Goal: Task Accomplishment & Management: Manage account settings

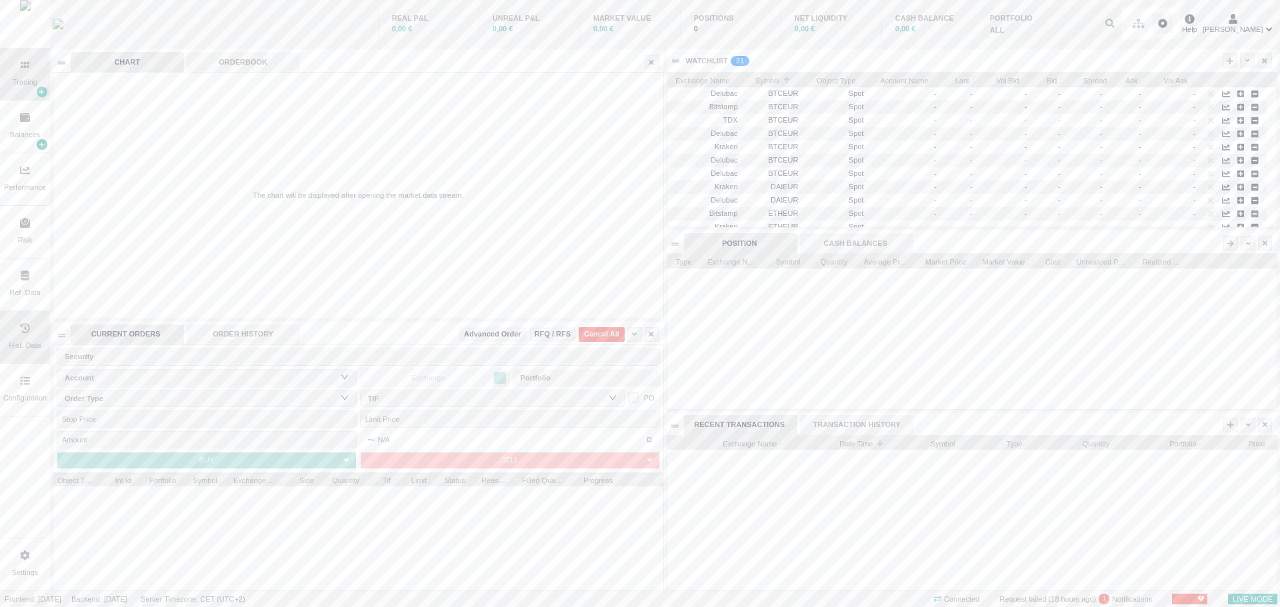
scroll to position [155, 609]
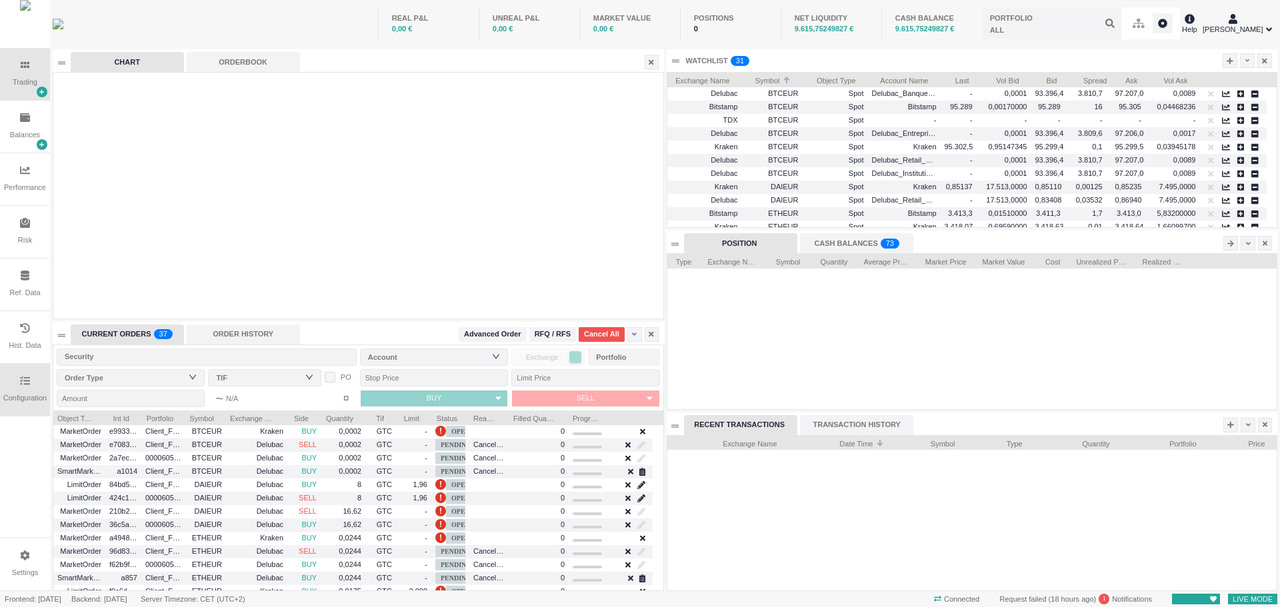
click at [35, 392] on div "Configuration" at bounding box center [25, 390] width 50 height 52
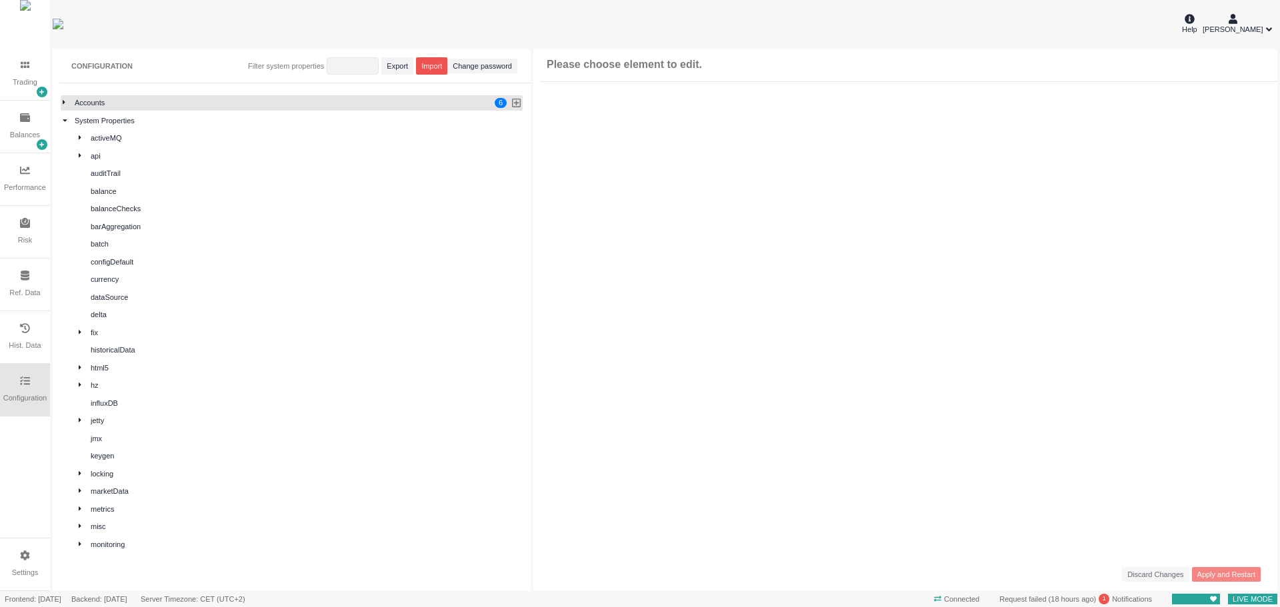
click at [66, 102] on div at bounding box center [69, 102] width 12 height 11
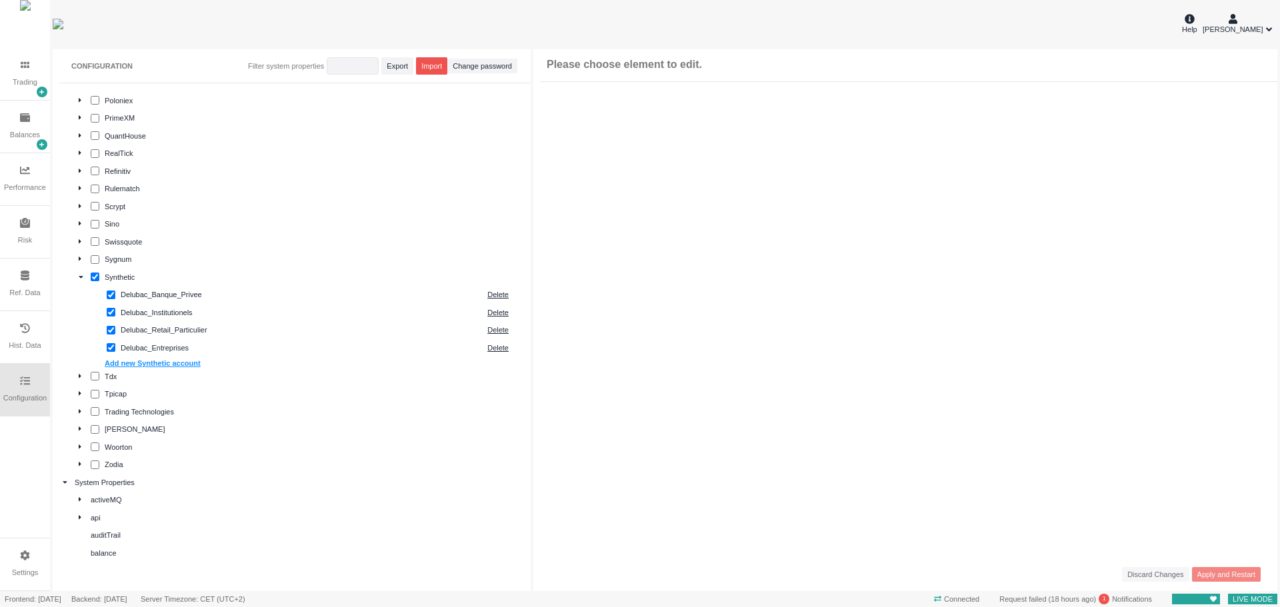
scroll to position [973, 0]
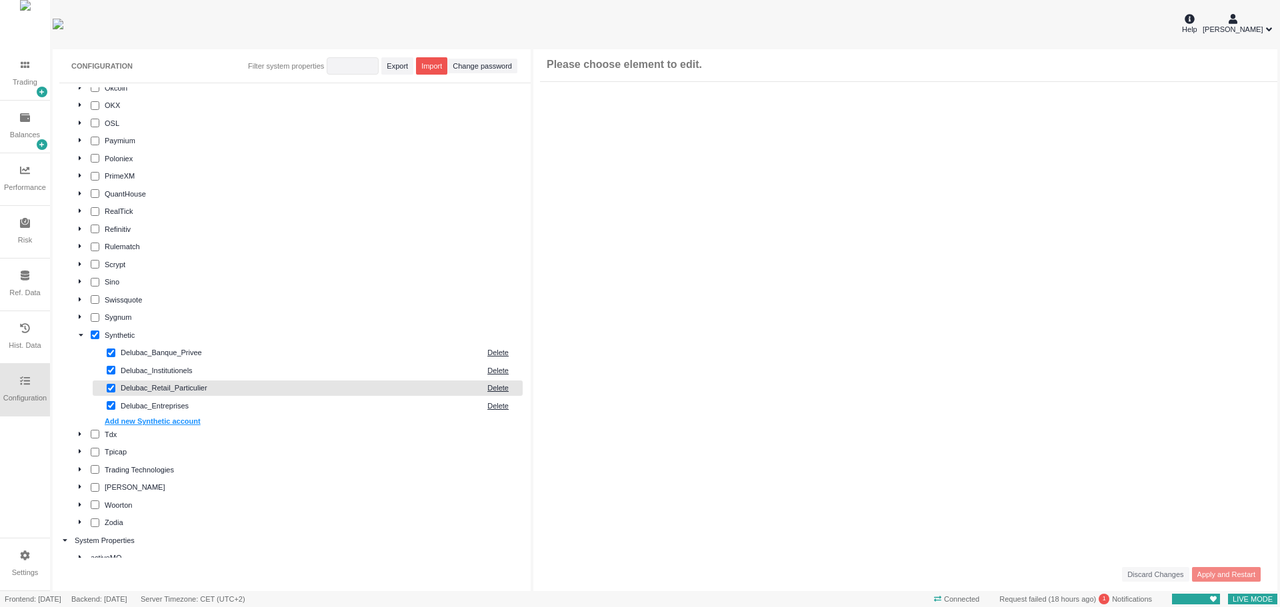
click at [163, 386] on div "Delubac_Retail_Particulier" at bounding box center [301, 388] width 360 height 11
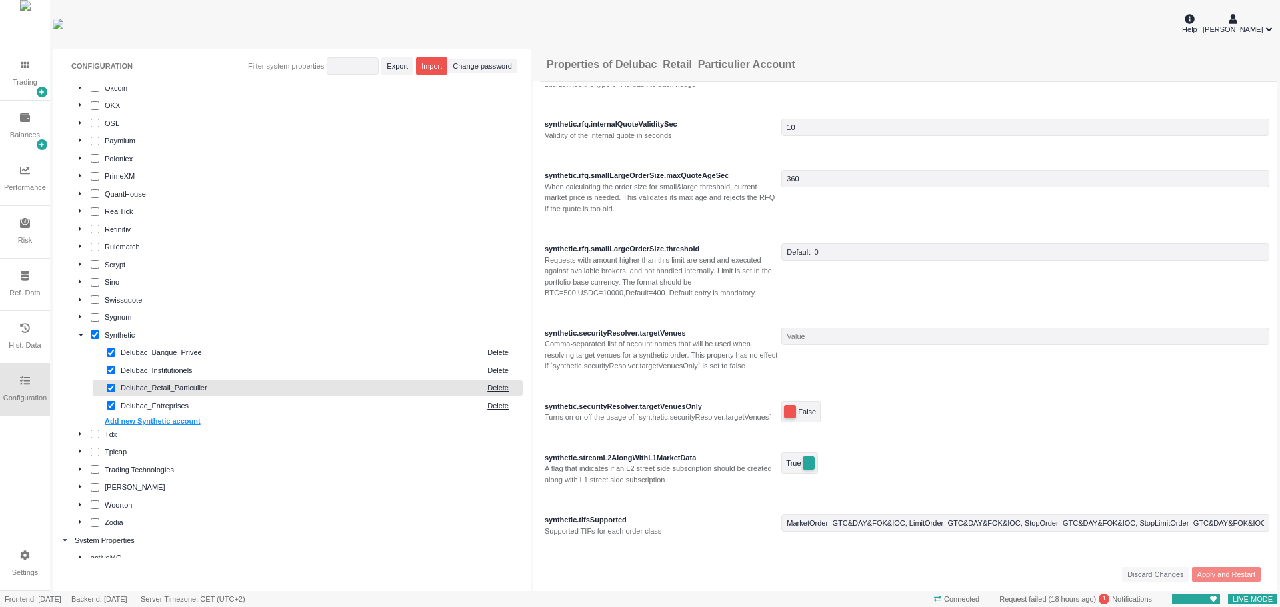
scroll to position [2376, 0]
click at [599, 578] on div "Discard Changes Apply and Restart" at bounding box center [903, 574] width 741 height 33
click at [156, 405] on div "Delubac_Entreprises" at bounding box center [301, 406] width 360 height 11
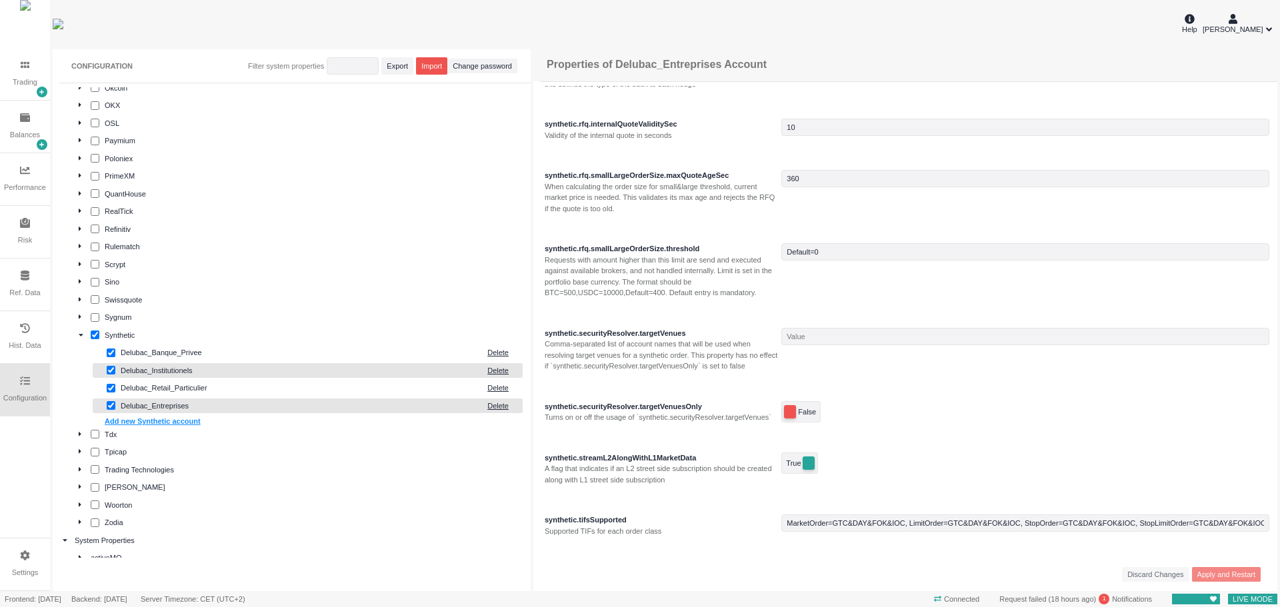
click at [171, 370] on div "Delubac_Institutionels" at bounding box center [301, 370] width 360 height 11
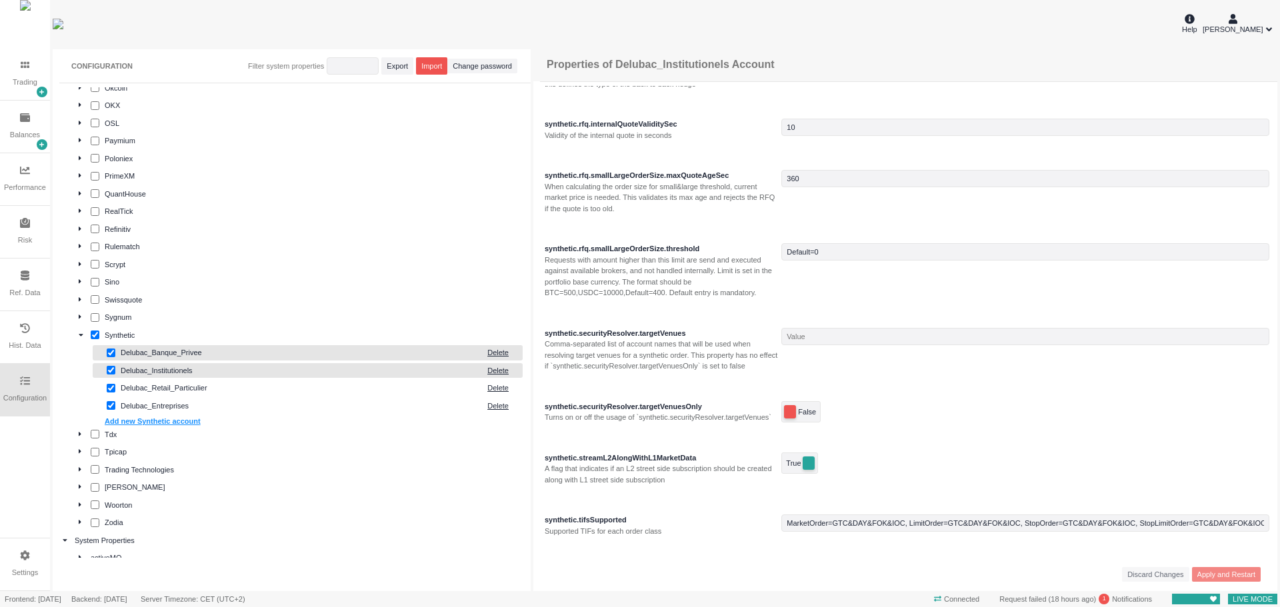
click at [175, 353] on div "Delubac_Banque_Privee" at bounding box center [301, 352] width 360 height 11
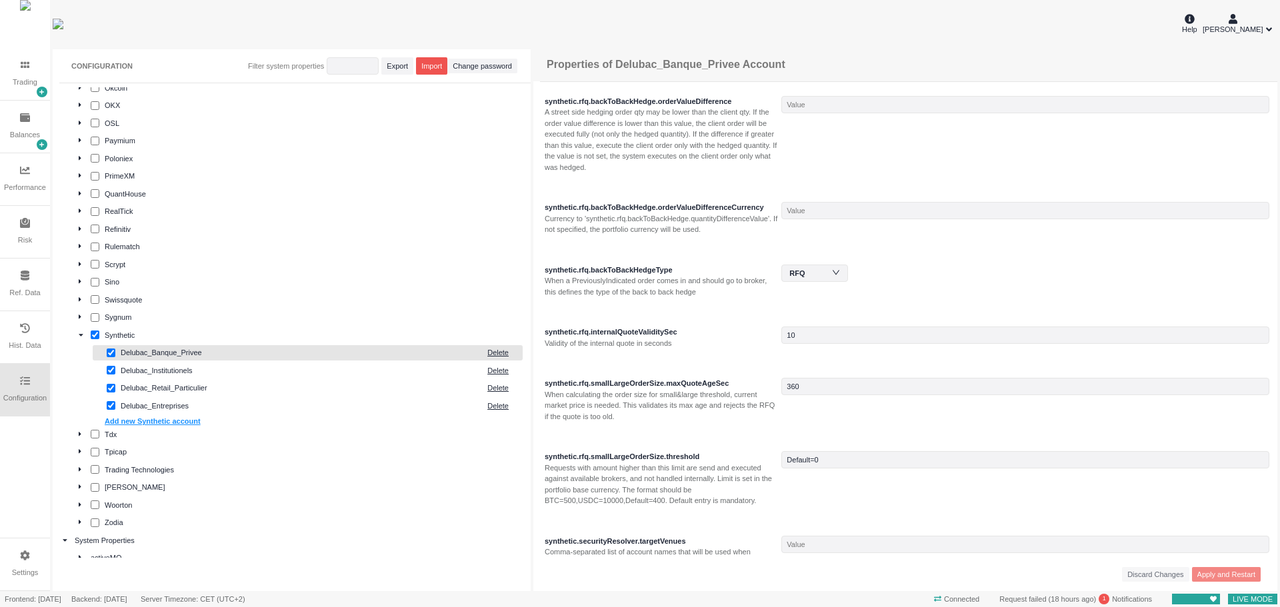
scroll to position [2109, 0]
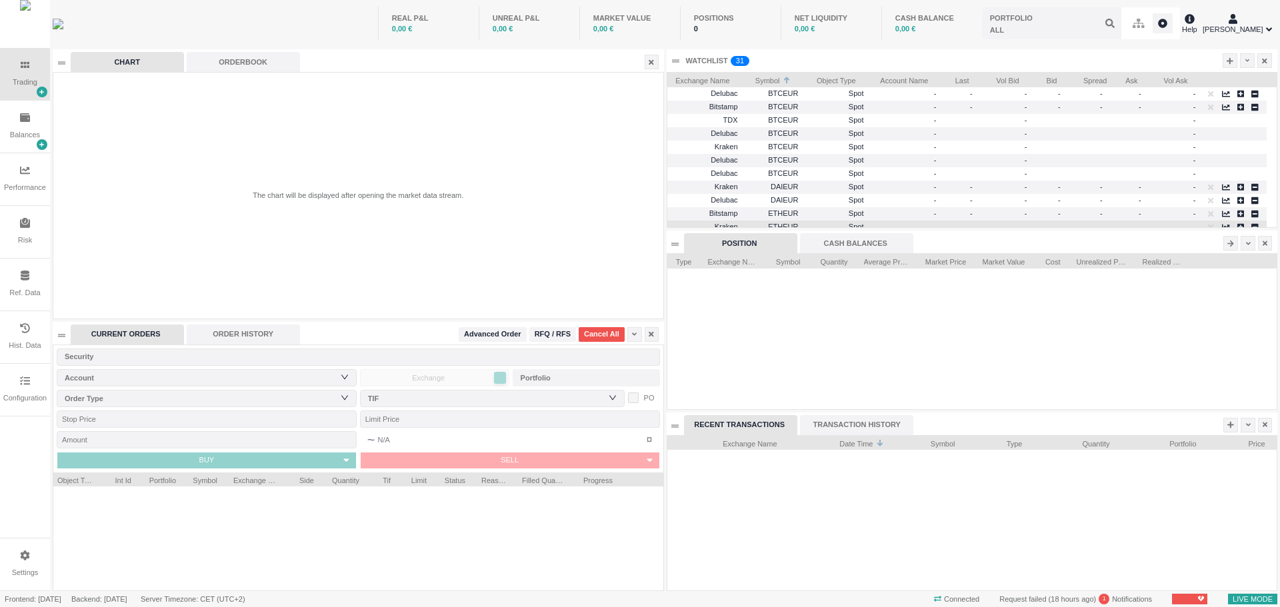
scroll to position [155, 609]
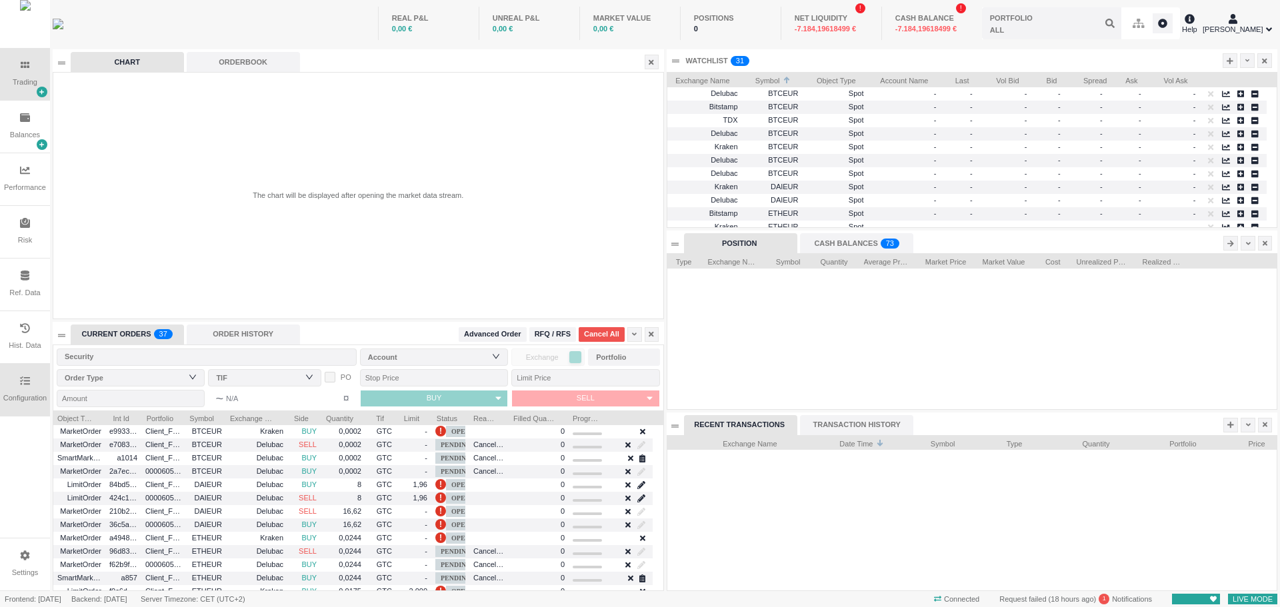
click at [13, 386] on div "Configuration" at bounding box center [25, 390] width 50 height 52
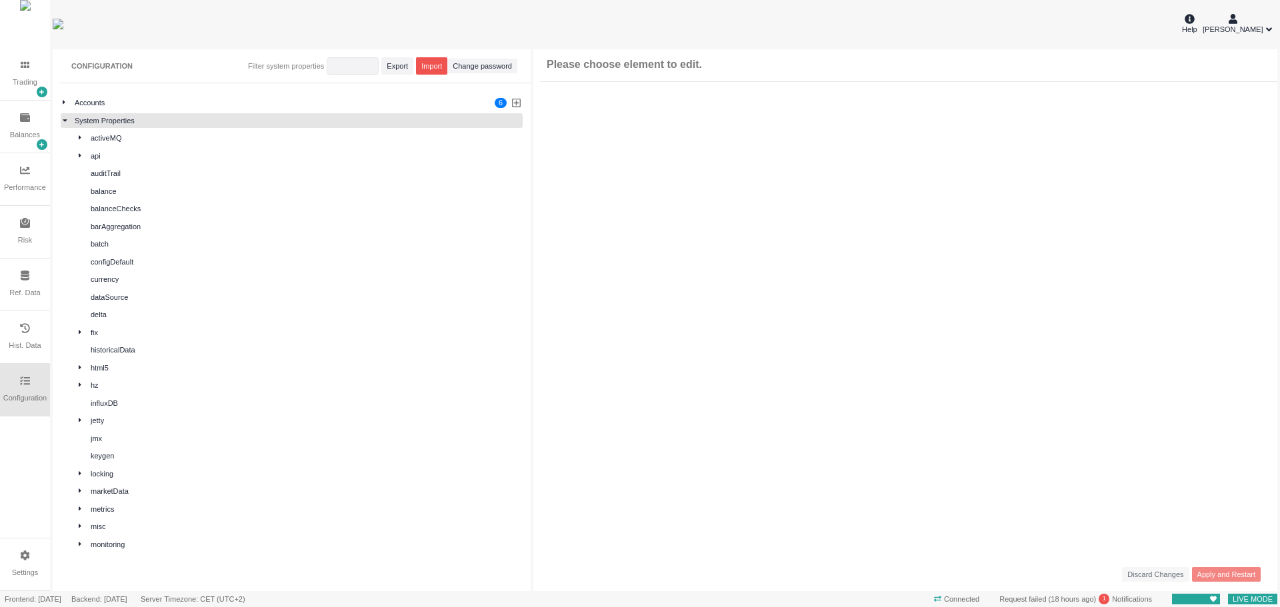
click at [65, 117] on icon at bounding box center [65, 120] width 5 height 7
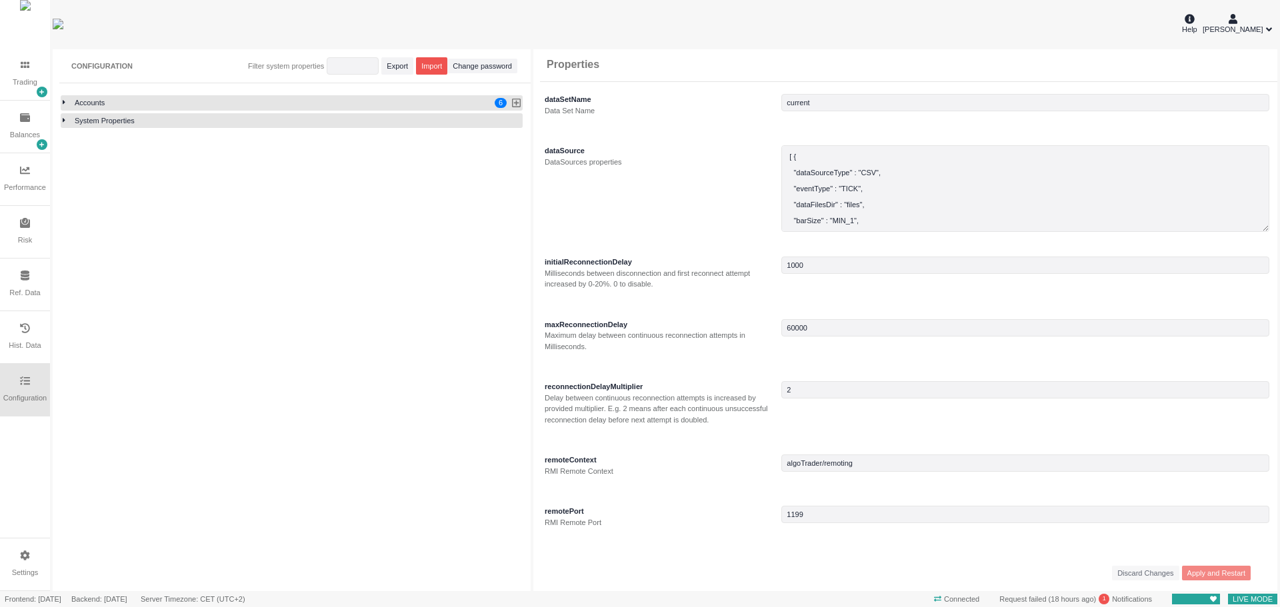
click at [63, 106] on icon at bounding box center [64, 102] width 3 height 7
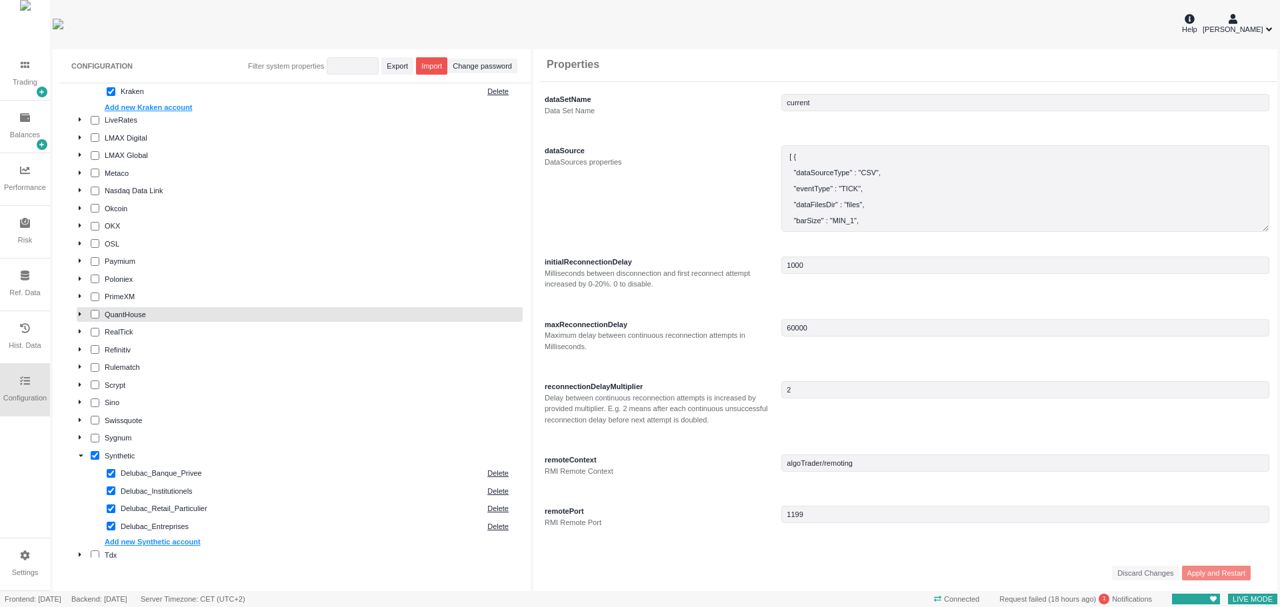
scroll to position [974, 0]
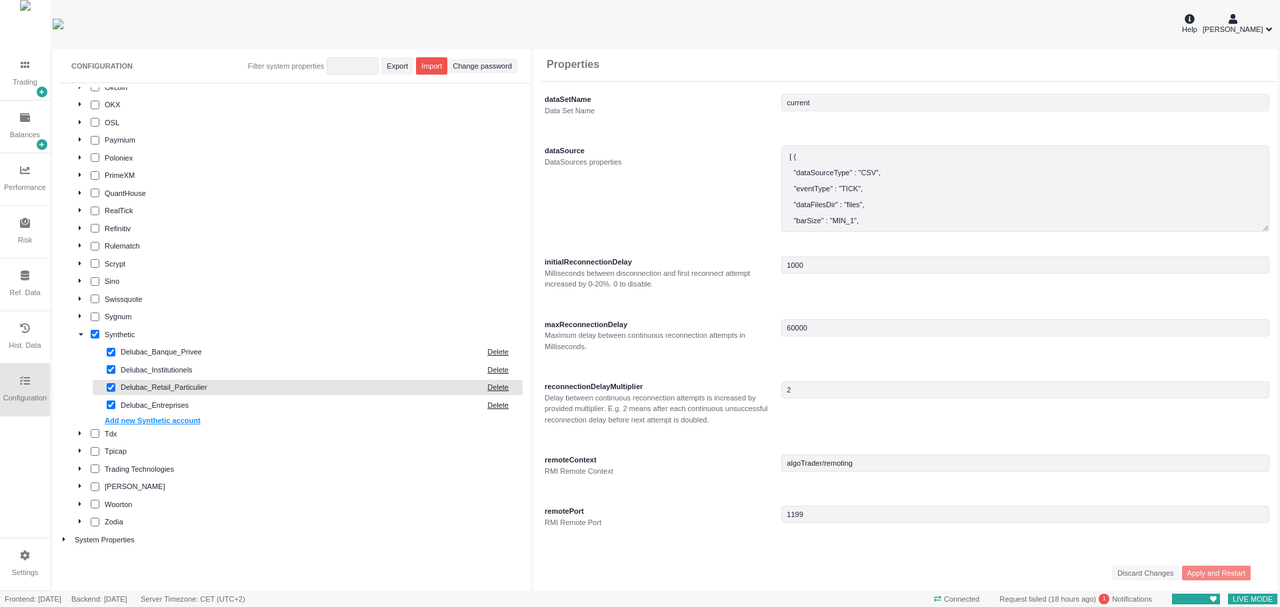
click at [151, 391] on div "Delubac_Retail_Particulier" at bounding box center [301, 387] width 360 height 11
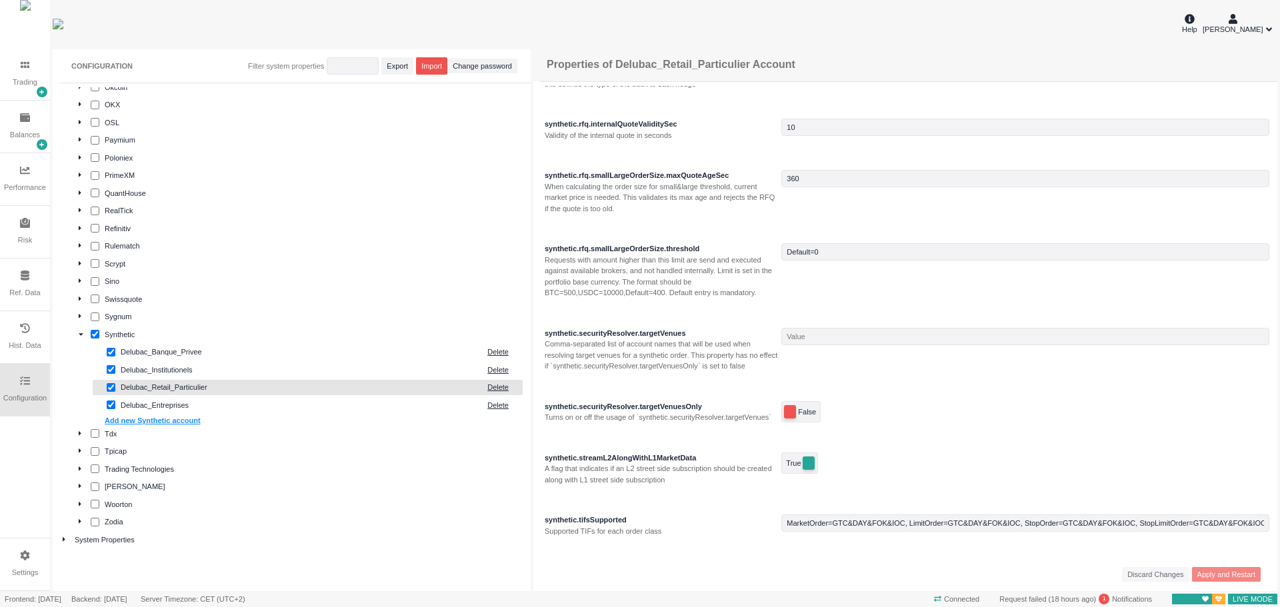
scroll to position [2376, 0]
